Goal: Transaction & Acquisition: Subscribe to service/newsletter

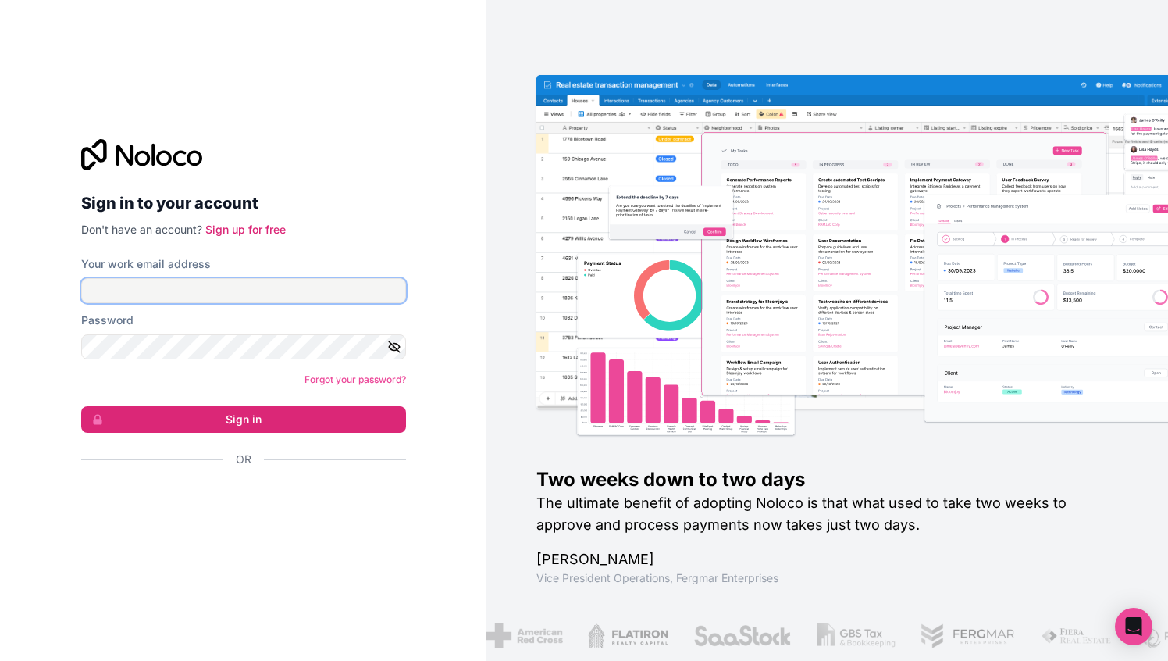
type input "********"
click at [387, 346] on icon "button" at bounding box center [394, 347] width 14 height 14
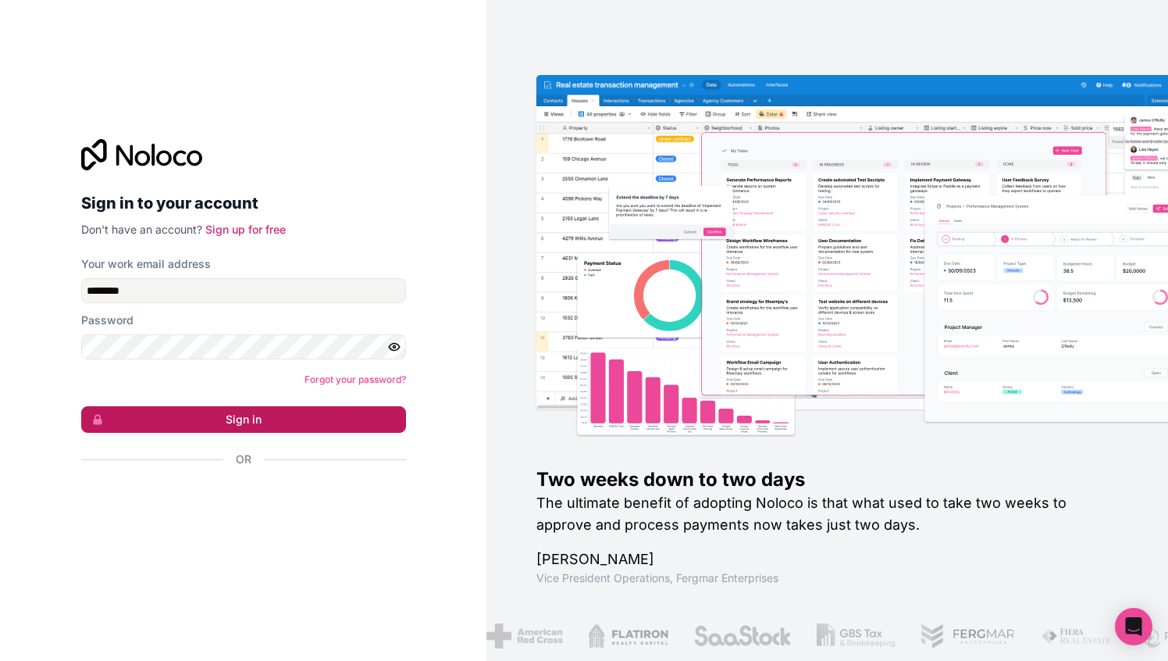
click at [233, 413] on button "Sign in" at bounding box center [243, 419] width 325 height 27
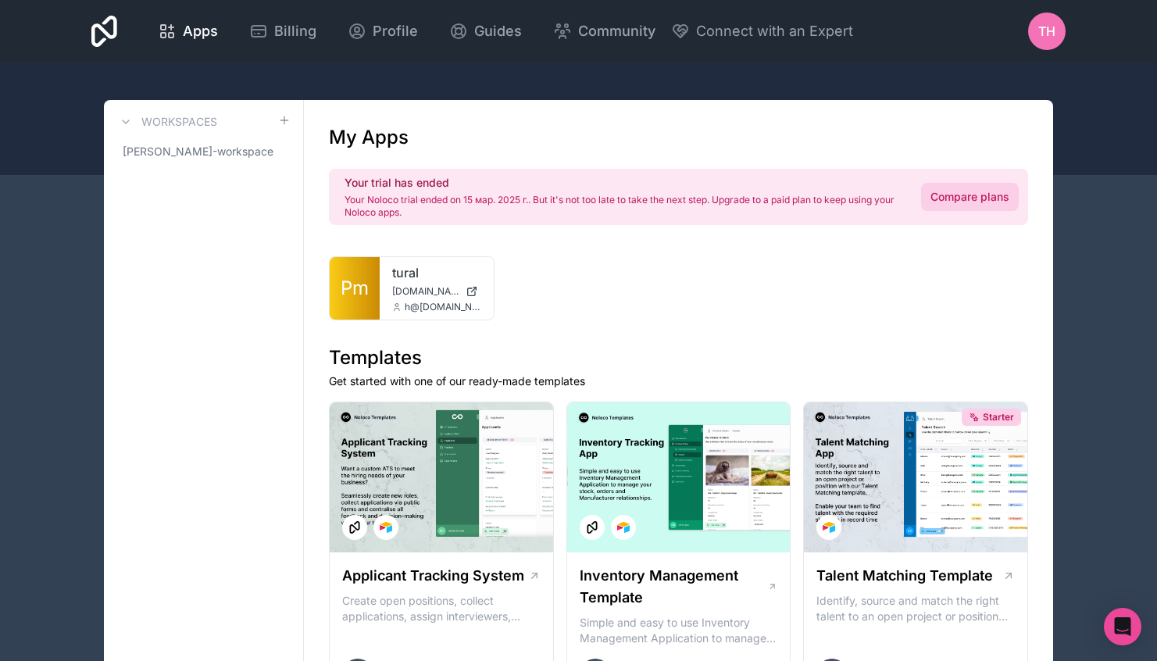
click at [964, 194] on link "Compare plans" at bounding box center [970, 197] width 98 height 28
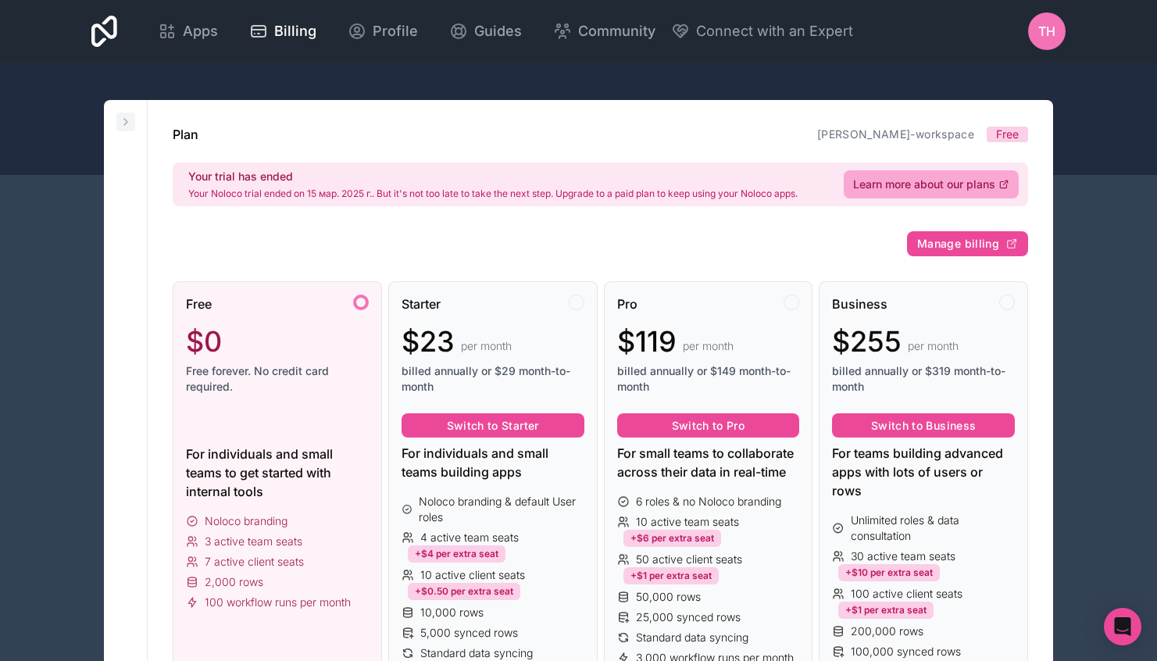
click at [124, 127] on icon at bounding box center [125, 122] width 12 height 12
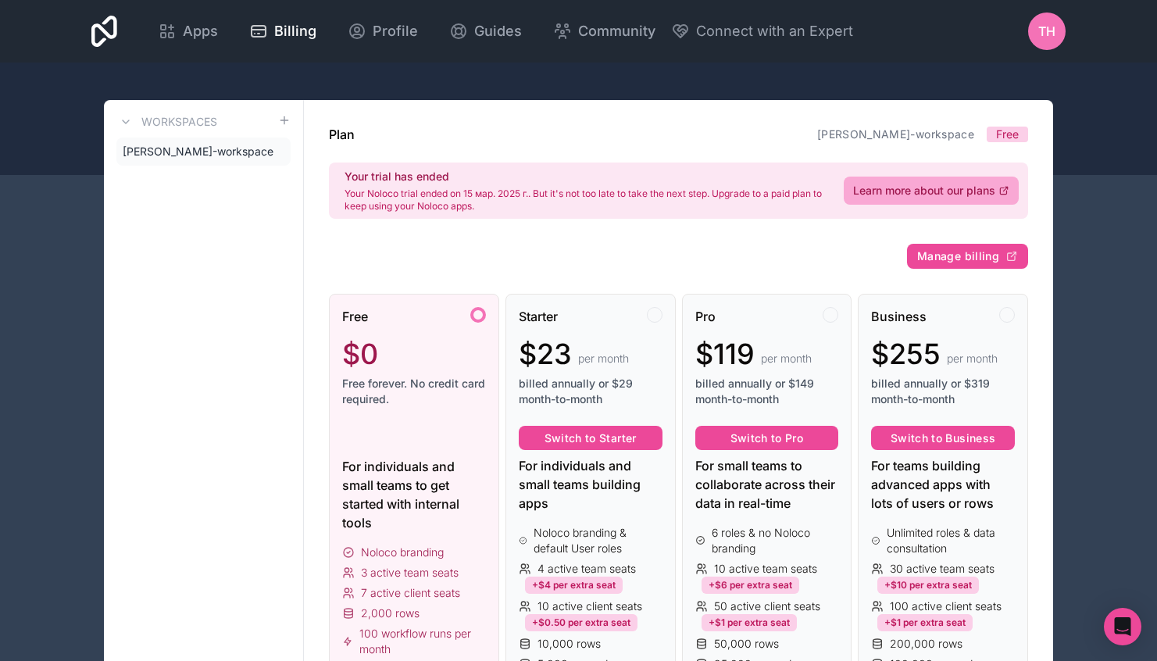
click at [277, 117] on div "Workspaces" at bounding box center [203, 121] width 174 height 19
